Goal: Communication & Community: Ask a question

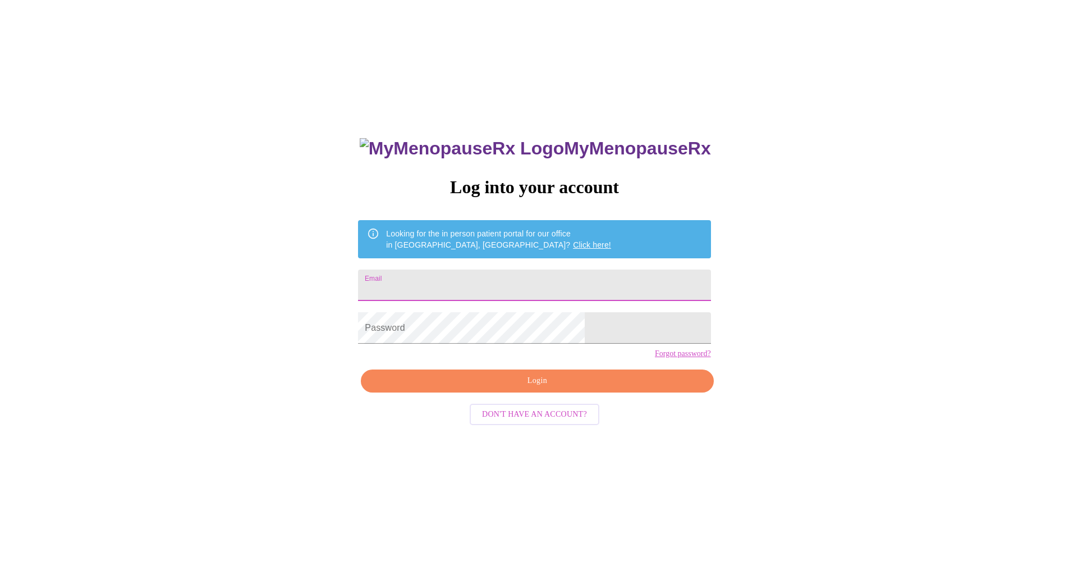
click at [448, 275] on input "Email" at bounding box center [534, 284] width 352 height 31
type input "carrieamieras@gmail.com"
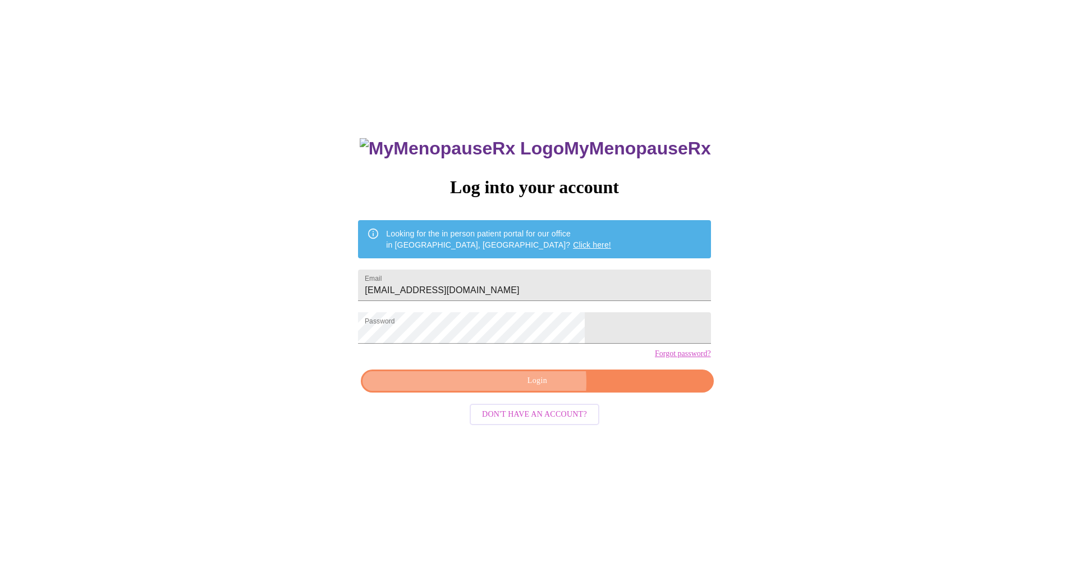
click at [526, 388] on span "Login" at bounding box center [537, 381] width 327 height 14
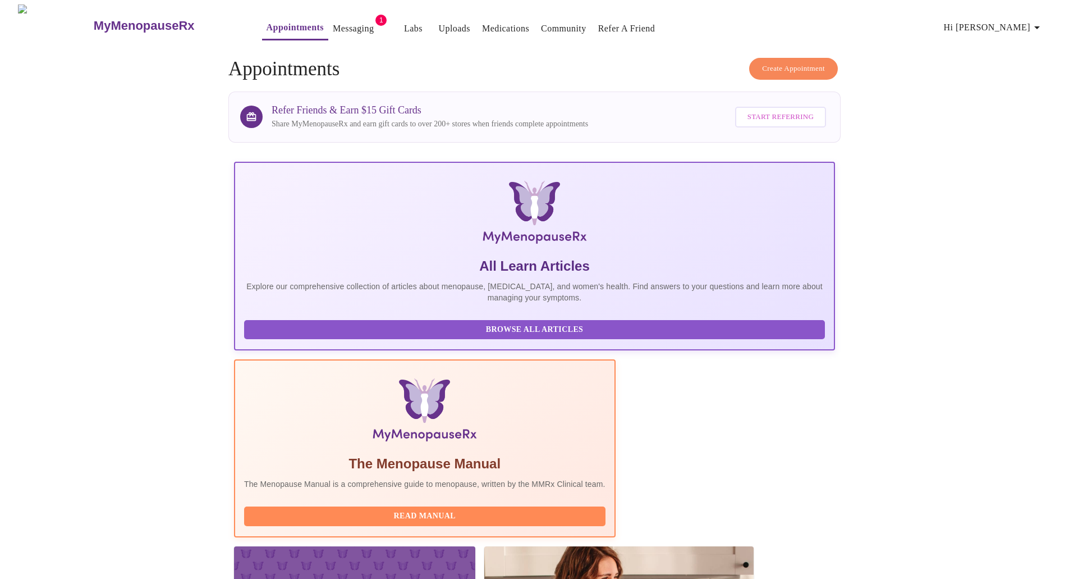
click at [333, 25] on link "Messaging" at bounding box center [353, 29] width 41 height 16
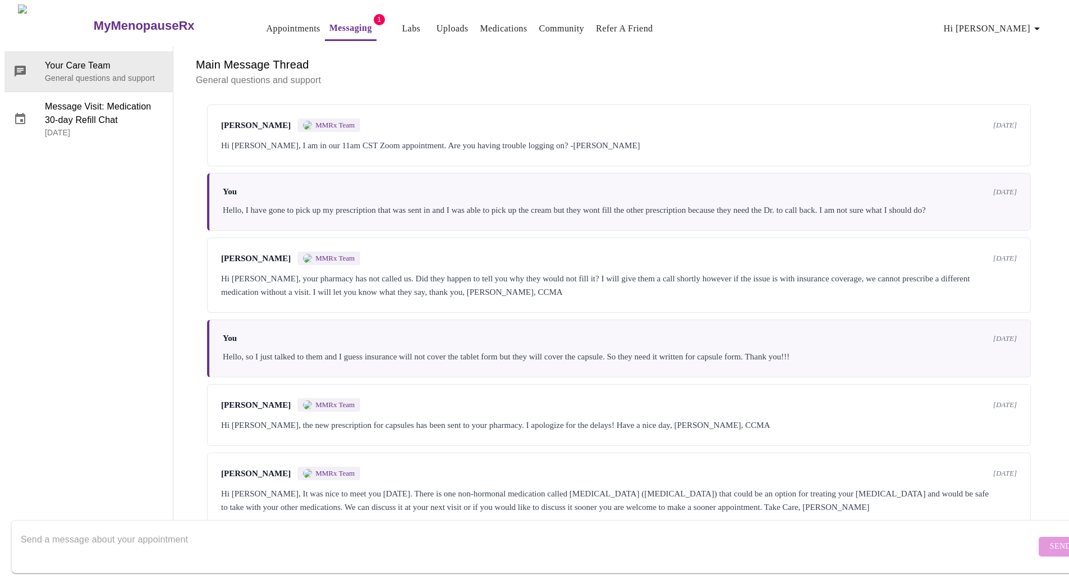
scroll to position [56, 0]
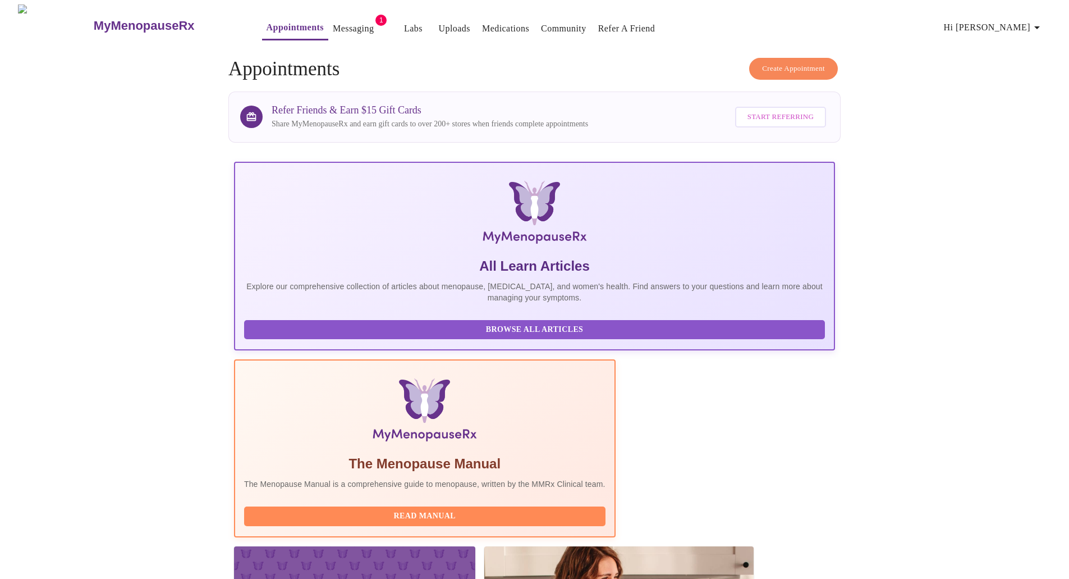
click at [485, 25] on link "Medications" at bounding box center [505, 29] width 47 height 16
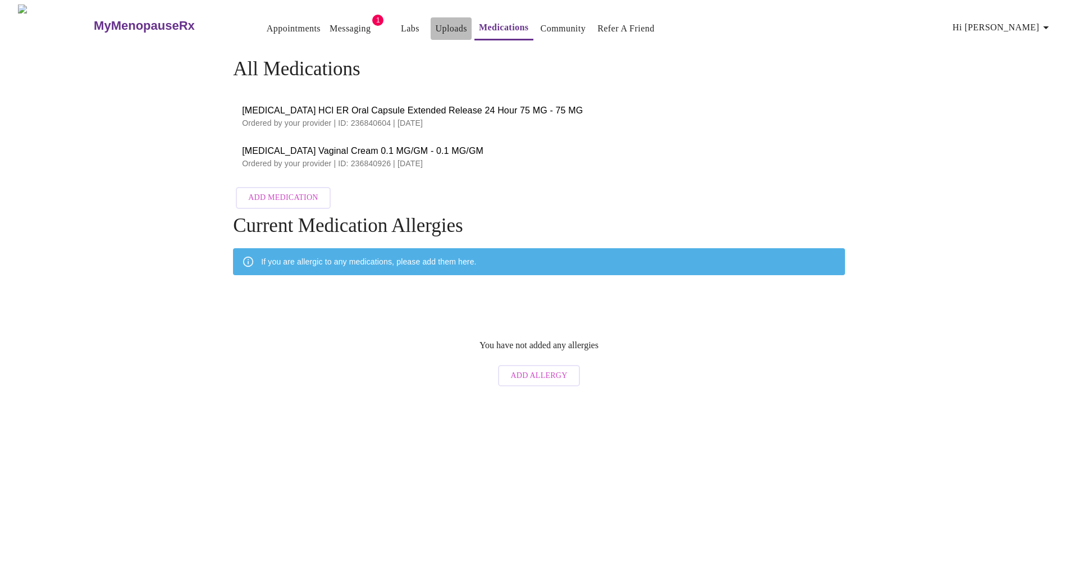
click at [435, 25] on link "Uploads" at bounding box center [451, 29] width 32 height 16
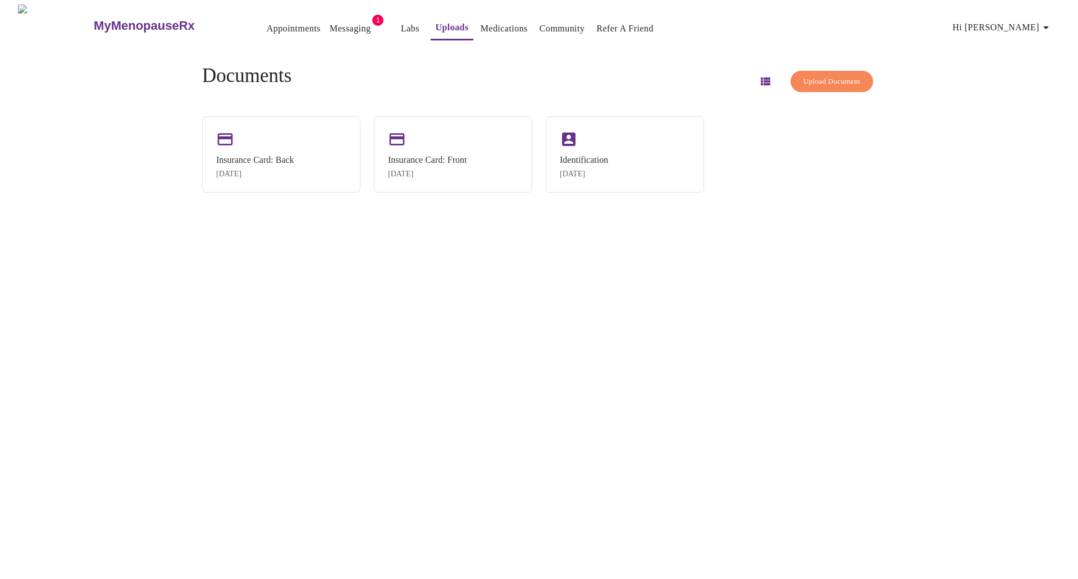
click at [333, 26] on link "Messaging" at bounding box center [349, 29] width 41 height 16
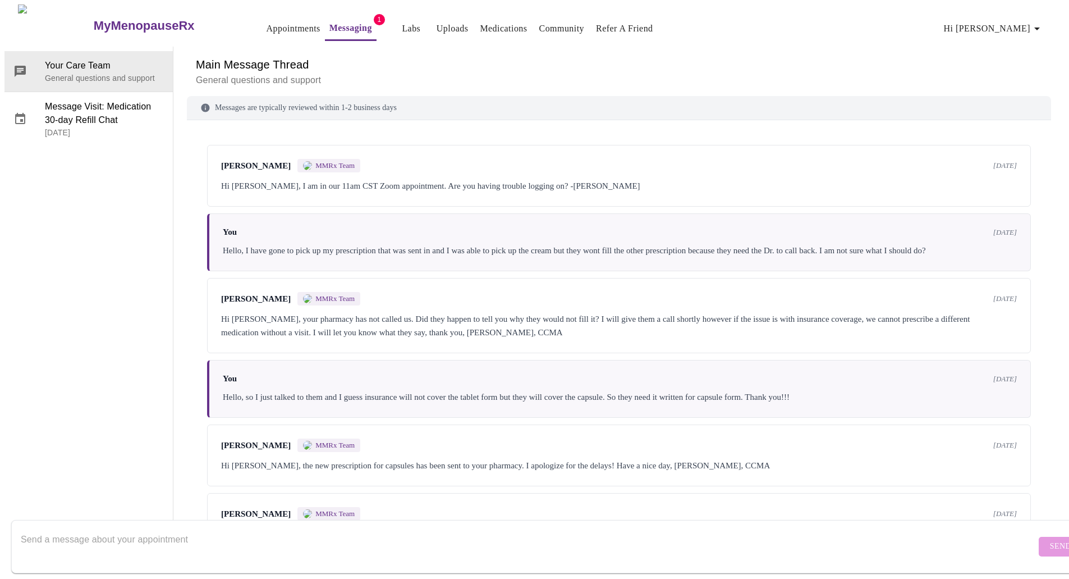
scroll to position [241, 0]
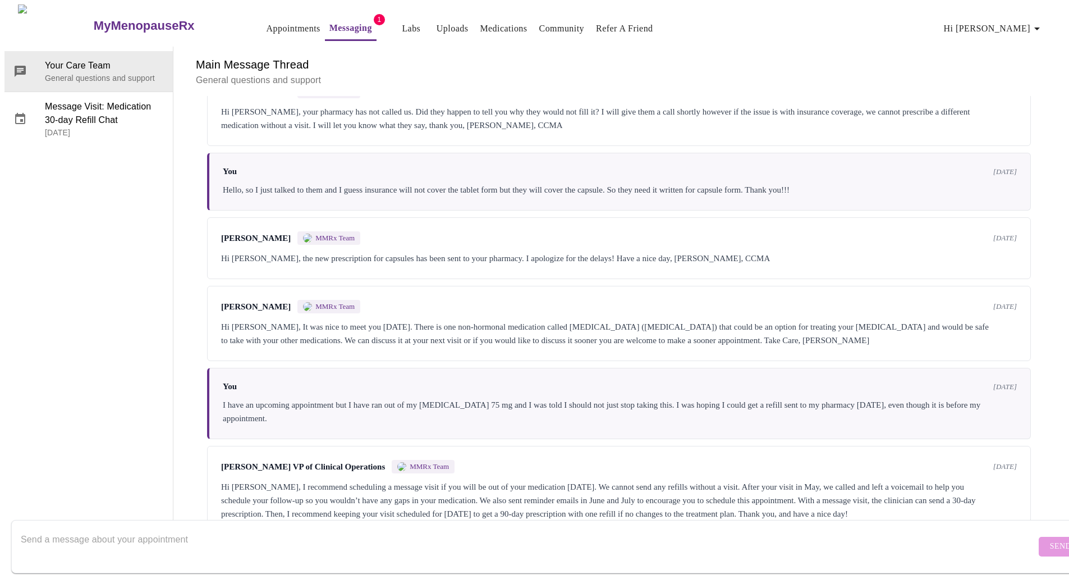
click at [201, 533] on textarea "Send a message about your appointment" at bounding box center [528, 546] width 1015 height 36
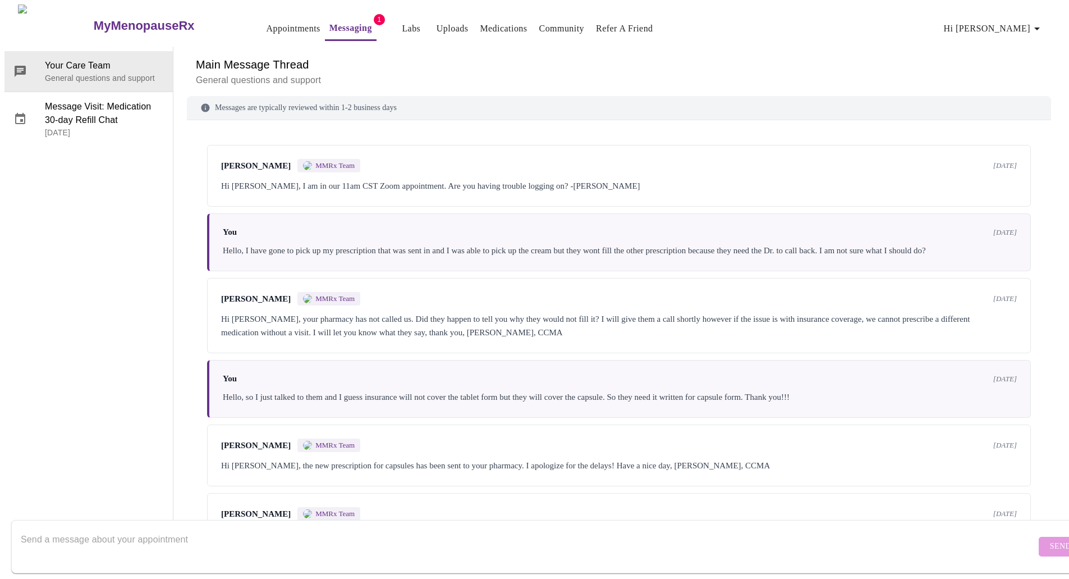
scroll to position [0, 0]
click at [267, 23] on link "Appointments" at bounding box center [294, 29] width 54 height 16
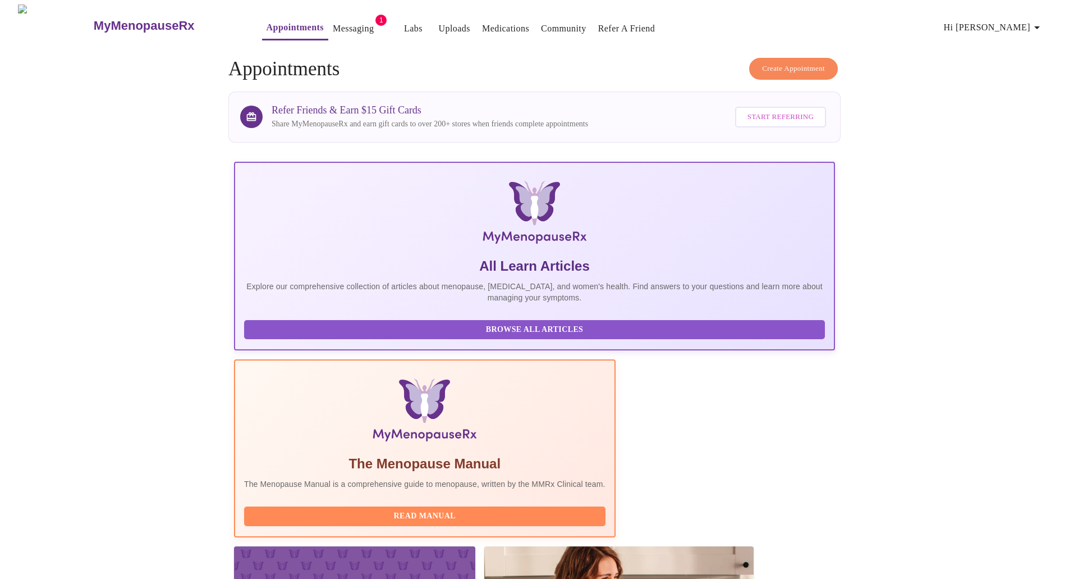
click at [333, 24] on link "Messaging" at bounding box center [353, 29] width 41 height 16
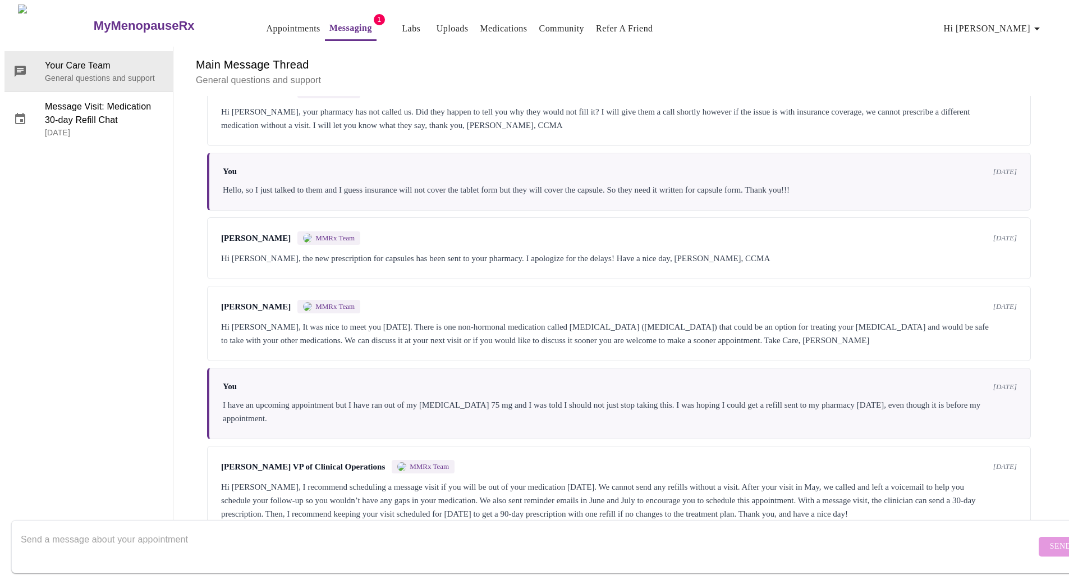
scroll to position [241, 0]
click at [175, 530] on textarea "Send a message about your appointment" at bounding box center [528, 546] width 1015 height 36
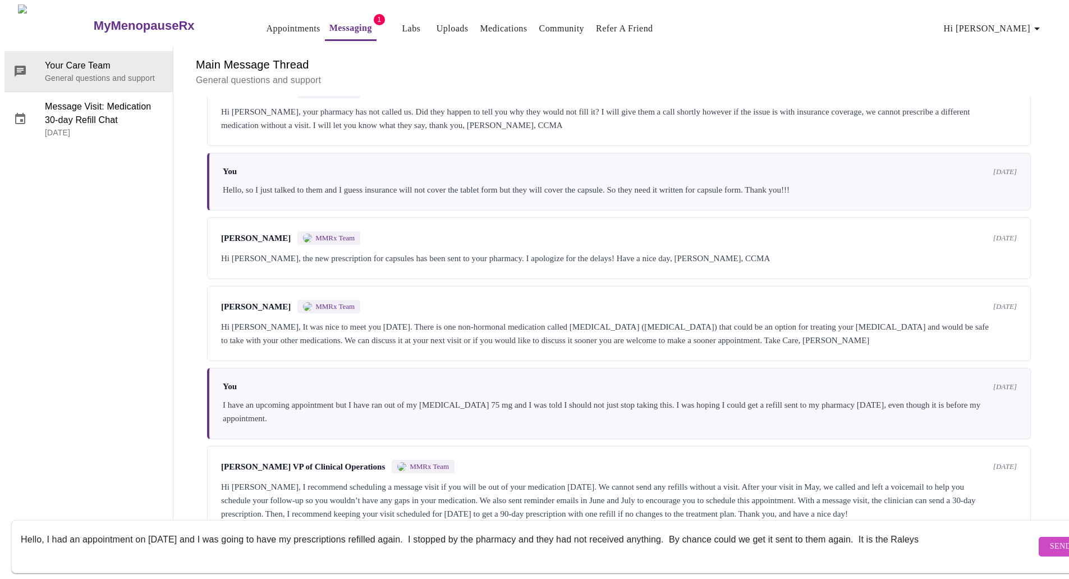
type textarea "Hello, I had an appointment on August 28th and I was going to have my prescript…"
drag, startPoint x: 964, startPoint y: 528, endPoint x: -484, endPoint y: 274, distance: 1469.9
click at [0, 274] on html "MyMenopauseRx Appointments Messaging 1 Labs Uploads Medications Community Refer…" at bounding box center [534, 269] width 1069 height 539
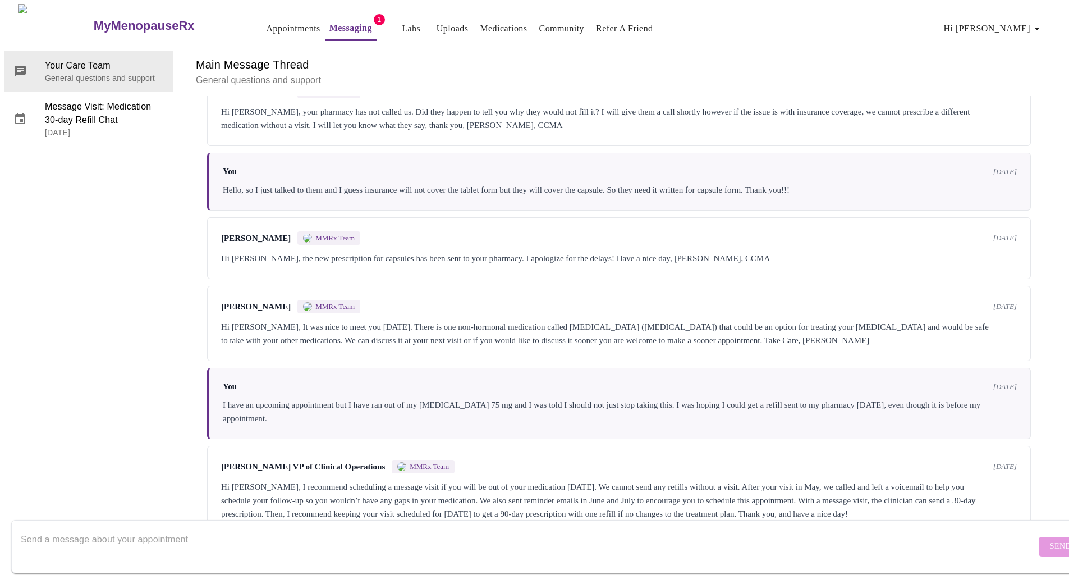
click at [74, 320] on div "Your Care Team General questions and support Message Visit: Medication 30-day R…" at bounding box center [88, 291] width 169 height 488
